Goal: Transaction & Acquisition: Book appointment/travel/reservation

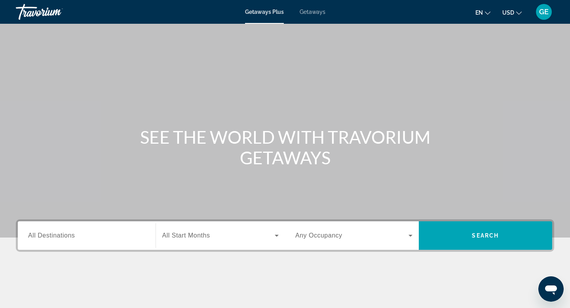
click at [510, 13] on span "USD" at bounding box center [509, 13] width 12 height 6
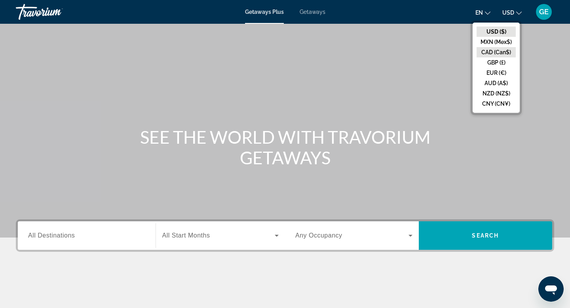
click at [488, 50] on button "CAD (Can$)" at bounding box center [496, 52] width 39 height 10
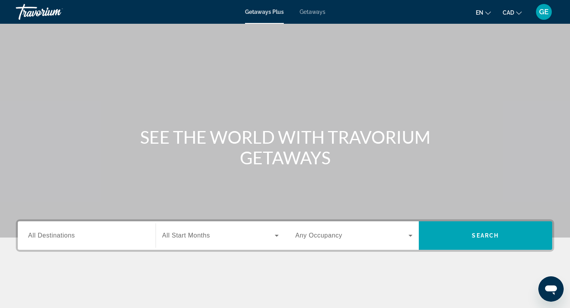
click at [92, 231] on input "Destination All Destinations" at bounding box center [86, 236] width 117 height 10
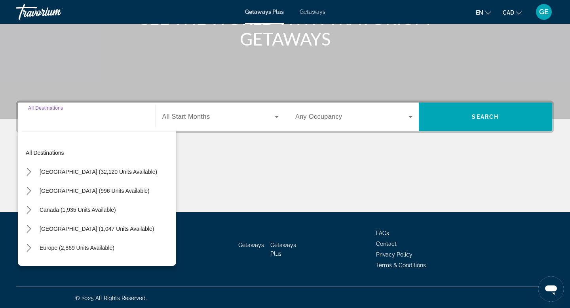
scroll to position [120, 0]
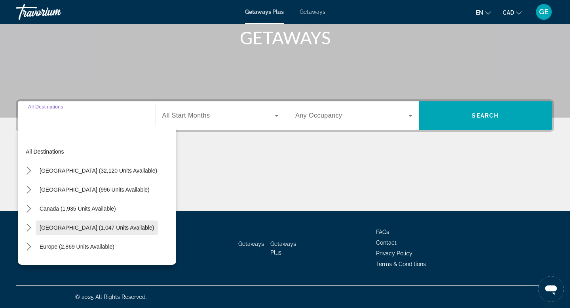
click at [99, 228] on span "Caribbean & Atlantic Islands (1,047 units available)" at bounding box center [97, 228] width 114 height 6
type input "**********"
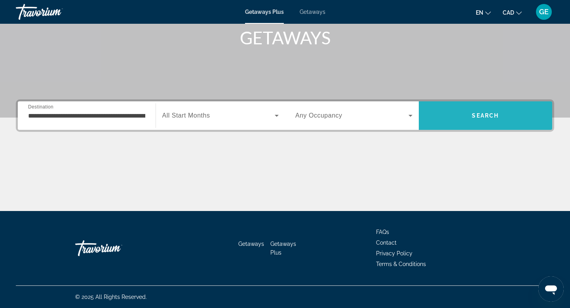
click at [463, 116] on span "Search" at bounding box center [486, 115] width 134 height 19
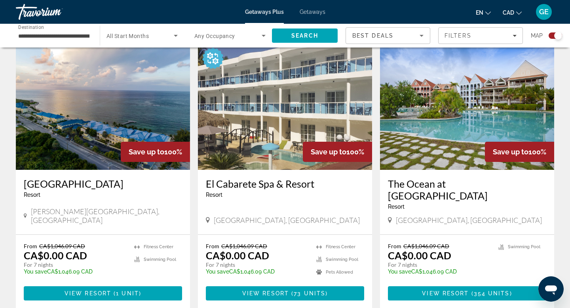
scroll to position [281, 0]
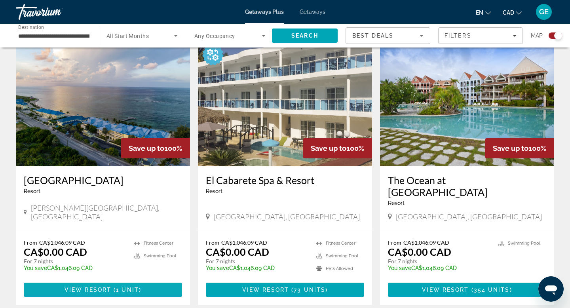
click at [98, 287] on span "View Resort" at bounding box center [88, 290] width 47 height 6
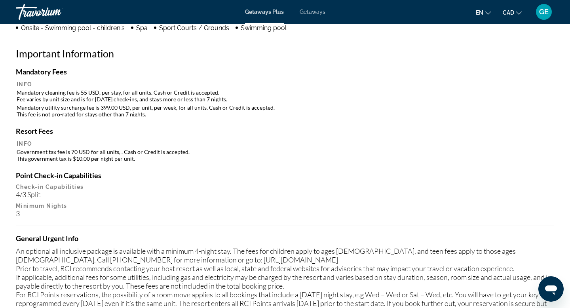
scroll to position [724, 0]
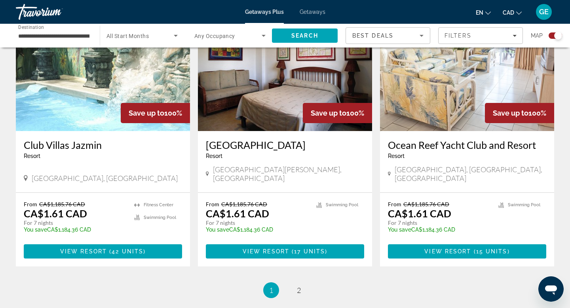
scroll to position [1159, 0]
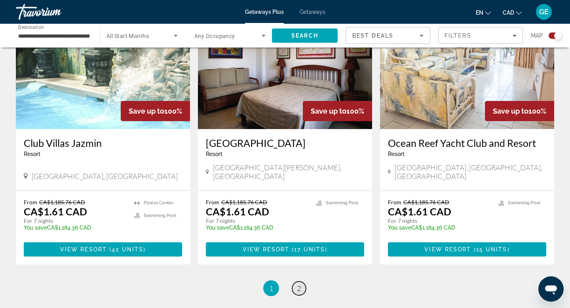
click at [296, 282] on link "page 2" at bounding box center [299, 289] width 14 height 14
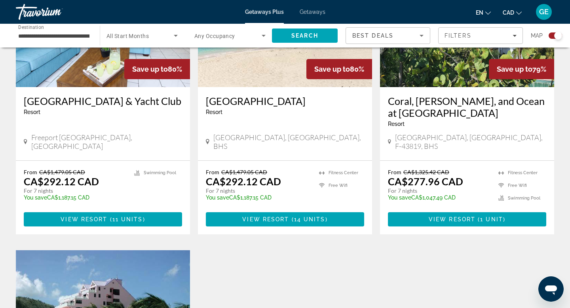
scroll to position [921, 0]
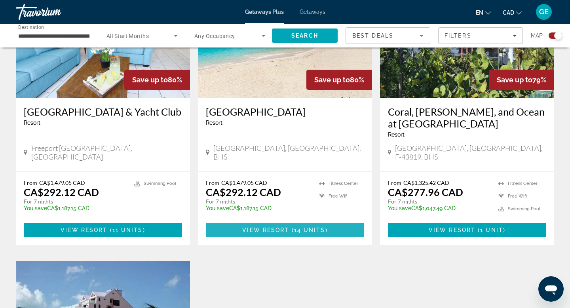
click at [308, 227] on span "14 units" at bounding box center [309, 230] width 31 height 6
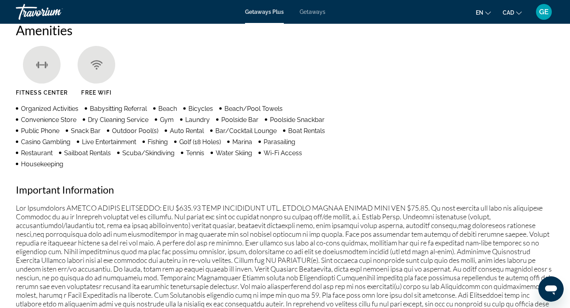
scroll to position [651, 0]
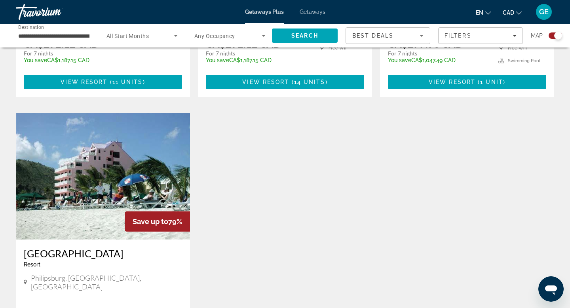
scroll to position [1190, 0]
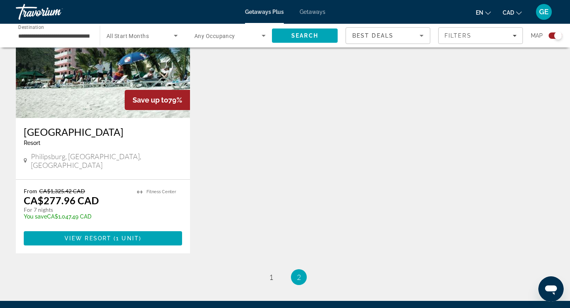
click at [313, 12] on span "Getaways" at bounding box center [313, 12] width 26 height 6
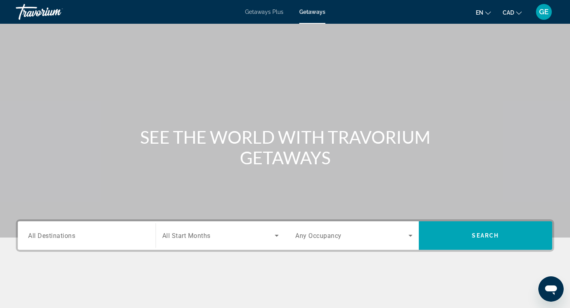
click at [72, 238] on span "All Destinations" at bounding box center [51, 236] width 47 height 8
click at [72, 238] on input "Destination All Destinations" at bounding box center [86, 236] width 117 height 10
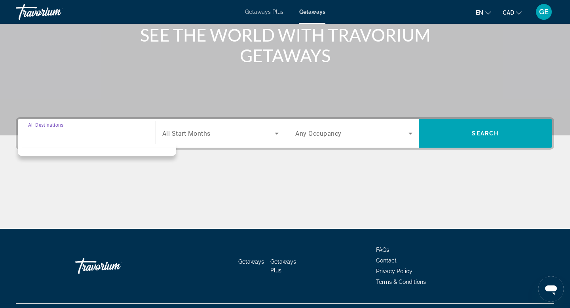
scroll to position [120, 0]
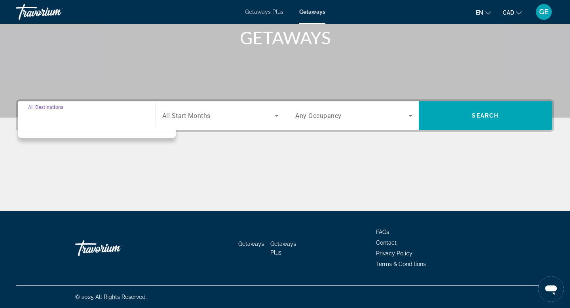
click at [112, 122] on div "Search widget" at bounding box center [86, 116] width 117 height 23
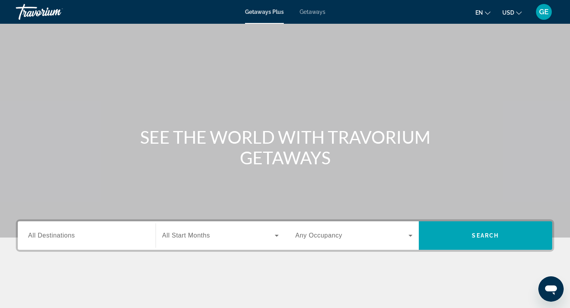
click at [515, 11] on button "USD USD ($) MXN (Mex$) CAD (Can$) GBP (£) EUR (€) AUD (A$) NZD (NZ$) CNY (CN¥)" at bounding box center [512, 12] width 19 height 11
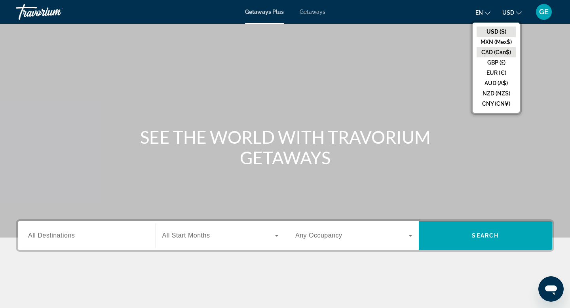
click at [497, 50] on button "CAD (Can$)" at bounding box center [496, 52] width 39 height 10
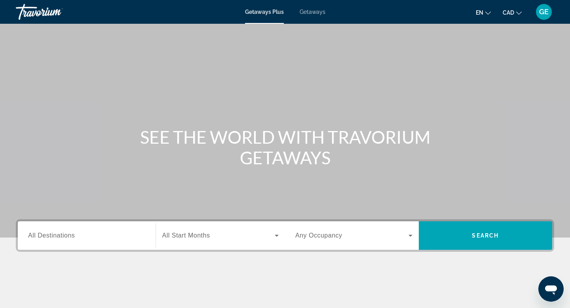
click at [310, 11] on span "Getaways" at bounding box center [313, 12] width 26 height 6
click at [86, 230] on div "Search widget" at bounding box center [86, 236] width 117 height 23
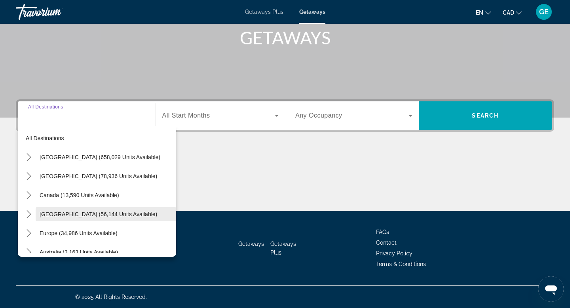
scroll to position [9, 0]
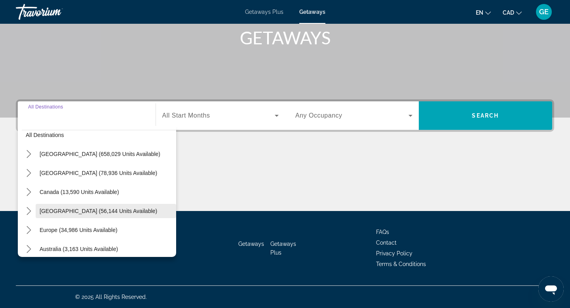
click at [93, 208] on span "[GEOGRAPHIC_DATA] (56,144 units available)" at bounding box center [99, 211] width 118 height 6
type input "**********"
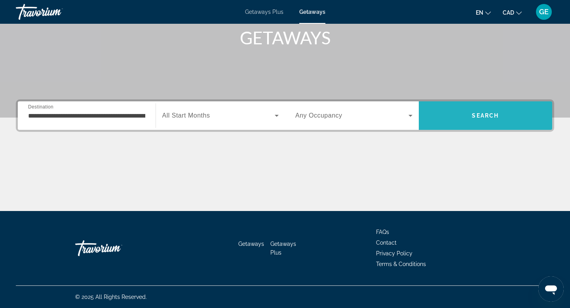
click at [465, 118] on span "Search" at bounding box center [486, 115] width 134 height 19
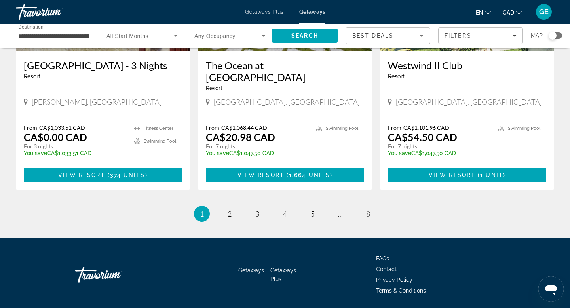
scroll to position [1009, 0]
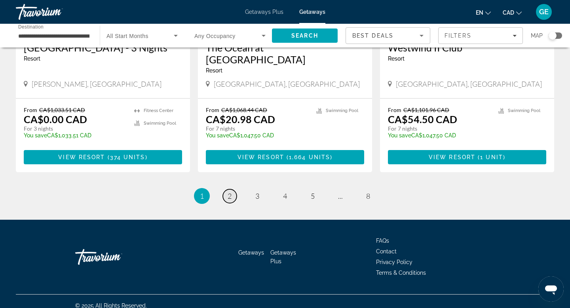
click at [233, 189] on link "page 2" at bounding box center [230, 196] width 14 height 14
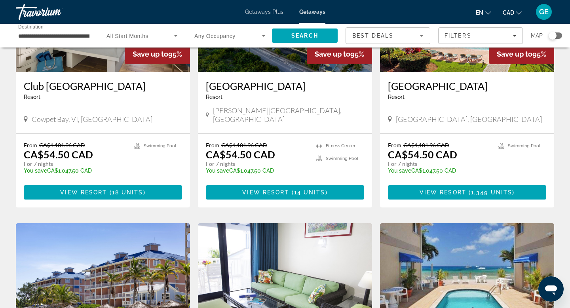
scroll to position [131, 0]
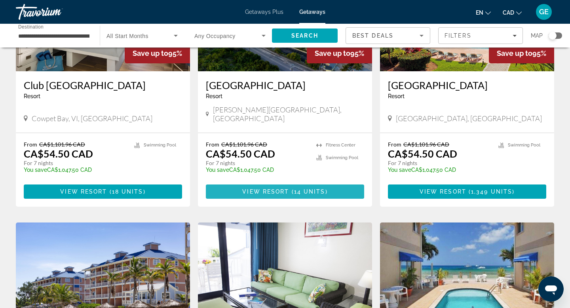
click at [251, 195] on span "View Resort" at bounding box center [265, 192] width 47 height 6
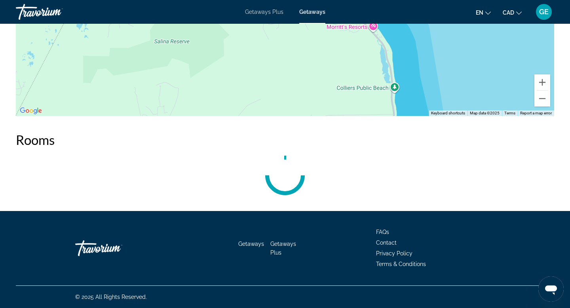
scroll to position [1195, 0]
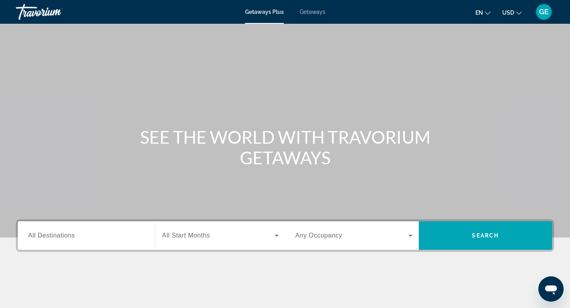
click at [323, 11] on span "Getaways" at bounding box center [313, 12] width 26 height 6
click at [510, 11] on span "USD" at bounding box center [509, 13] width 12 height 6
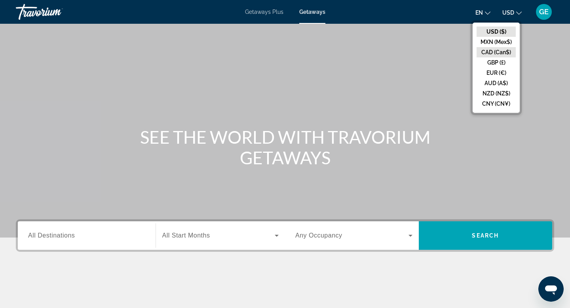
click at [499, 52] on button "CAD (Can$)" at bounding box center [496, 52] width 39 height 10
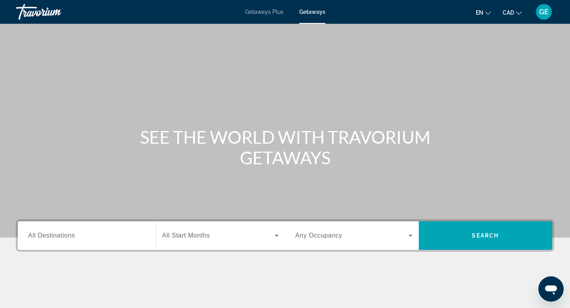
click at [106, 234] on input "Destination All Destinations" at bounding box center [86, 236] width 117 height 10
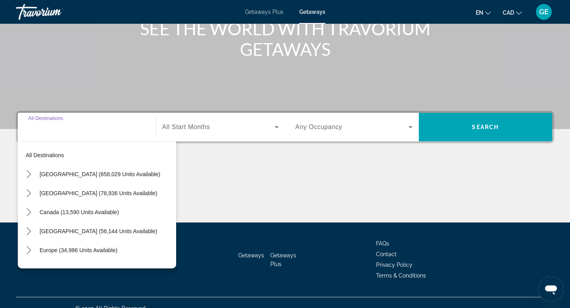
scroll to position [120, 0]
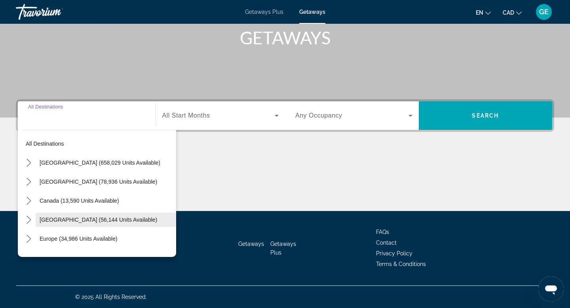
click at [102, 223] on span "Select destination: Caribbean & Atlantic Islands (56,144 units available)" at bounding box center [106, 219] width 141 height 19
type input "**********"
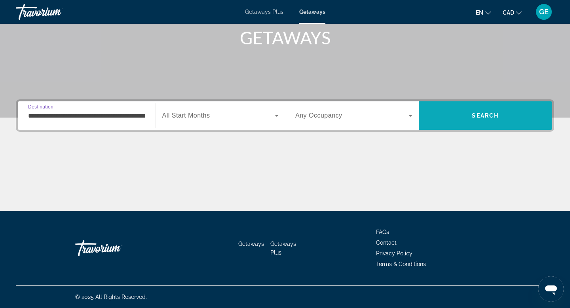
click at [461, 122] on span "Search" at bounding box center [486, 115] width 134 height 19
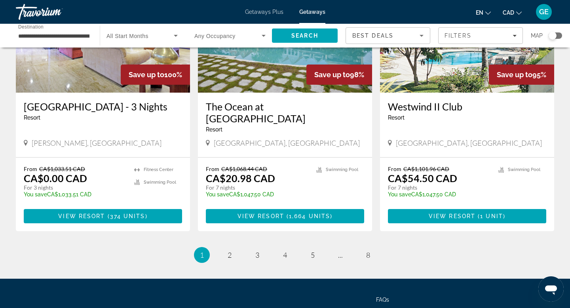
scroll to position [950, 0]
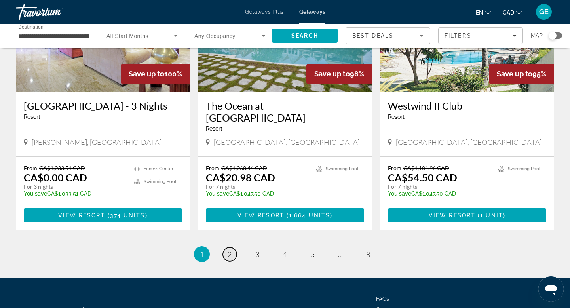
click at [233, 248] on link "page 2" at bounding box center [230, 255] width 14 height 14
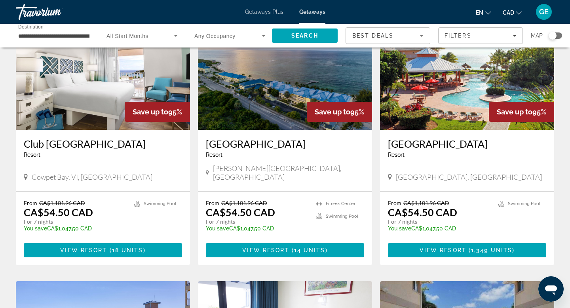
scroll to position [85, 0]
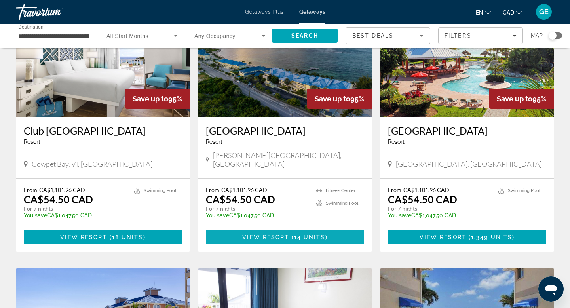
click at [252, 240] on span "View Resort" at bounding box center [265, 237] width 47 height 6
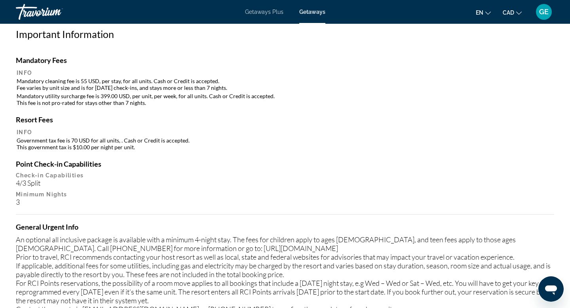
scroll to position [792, 0]
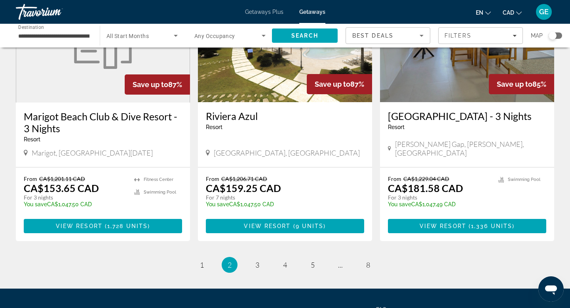
scroll to position [951, 0]
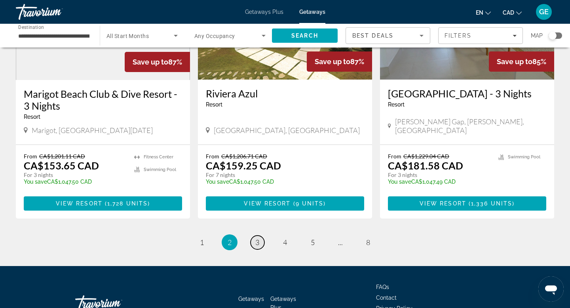
click at [259, 246] on span "3" at bounding box center [257, 242] width 4 height 9
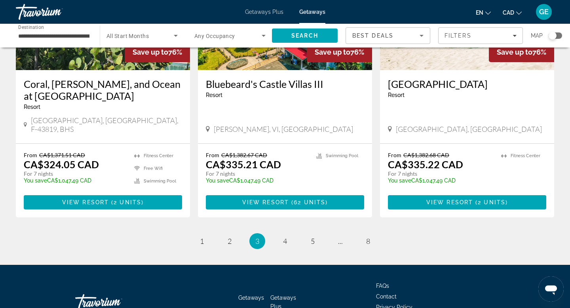
scroll to position [985, 0]
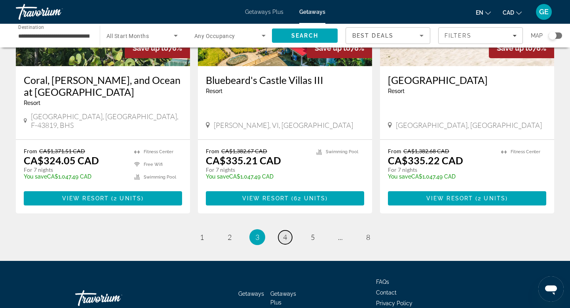
click at [288, 230] on link "page 4" at bounding box center [285, 237] width 14 height 14
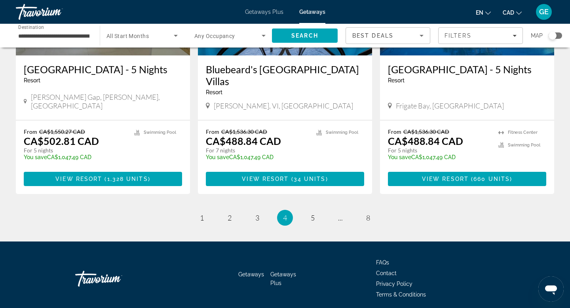
scroll to position [1020, 0]
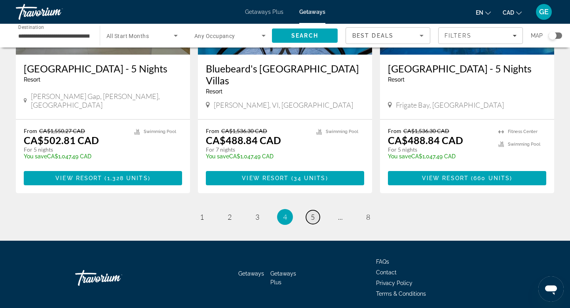
click at [313, 210] on link "page 5" at bounding box center [313, 217] width 14 height 14
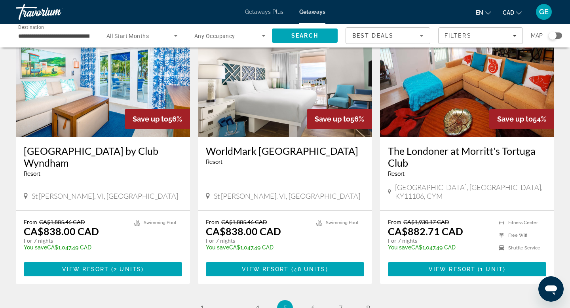
scroll to position [918, 0]
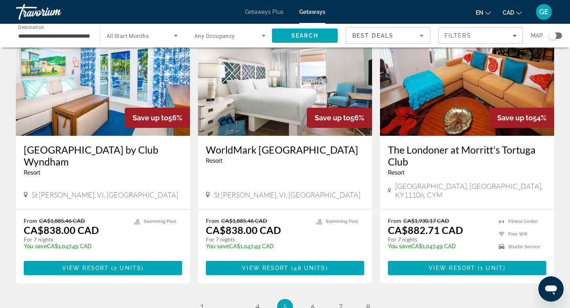
click at [318, 299] on ul "5 / 8 page 1 page ... page 4 You're on page 5 page 6 page 7 page 8" at bounding box center [285, 307] width 539 height 16
click at [313, 303] on span "6" at bounding box center [313, 307] width 4 height 9
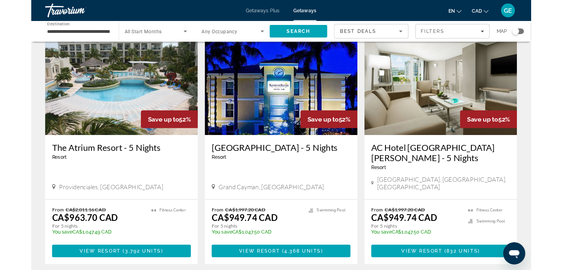
scroll to position [49, 0]
